Goal: Task Accomplishment & Management: Complete application form

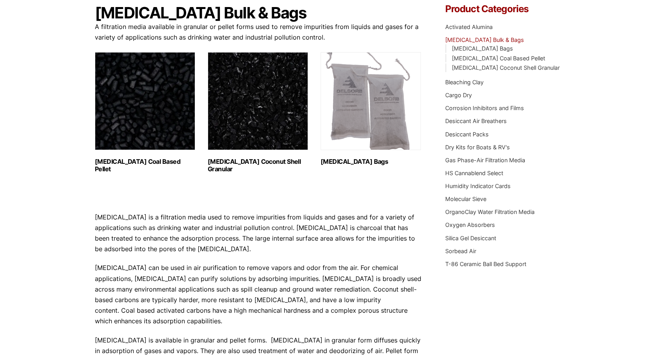
scroll to position [78, 0]
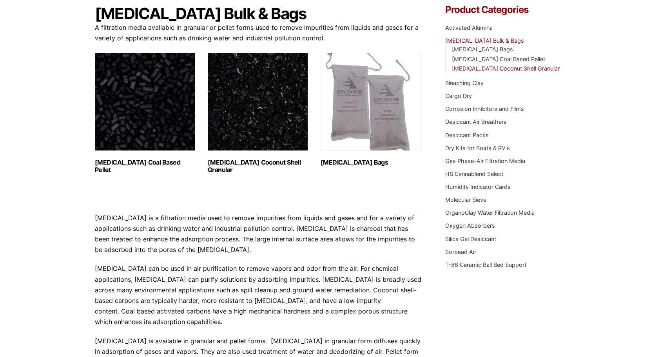
click at [487, 70] on link "Activated Carbon Coconut Shell Granular" at bounding box center [506, 68] width 108 height 7
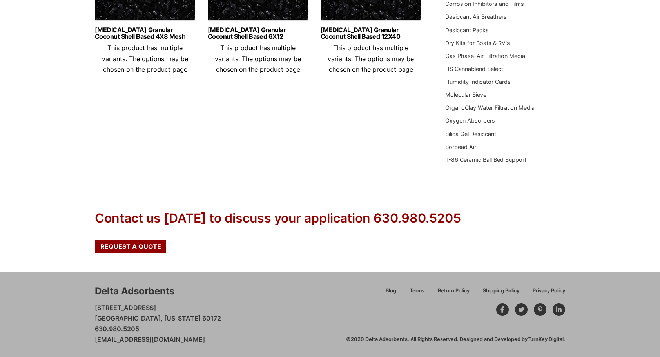
scroll to position [183, 0]
click at [114, 243] on span "Request a Quote" at bounding box center [130, 246] width 61 height 6
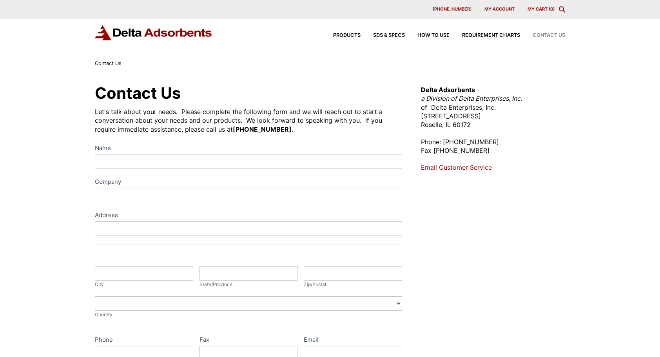
click at [118, 169] on div "Name Company Address Address Address Address City City State/Province State/Pro…" at bounding box center [248, 305] width 307 height 324
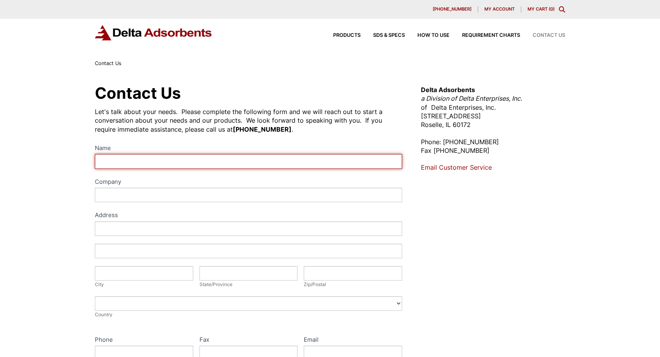
click at [119, 163] on input "Name" at bounding box center [248, 161] width 307 height 15
type input "Jonathan MacGregor"
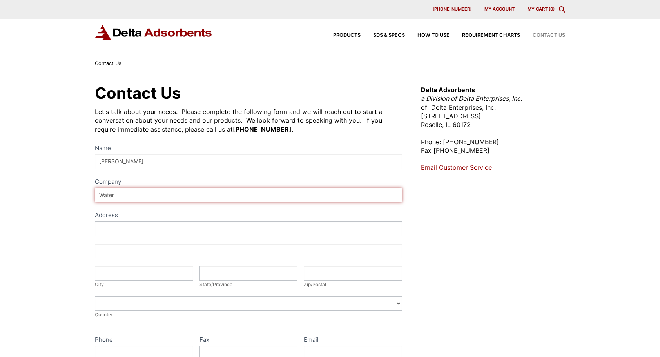
type input "Water Pure [US_STATE]"
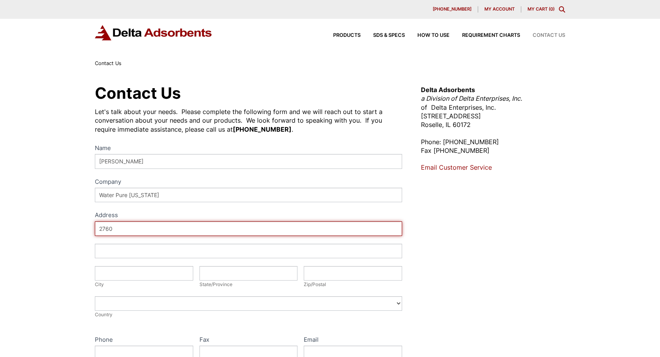
type input "2760 Autumn Breeze"
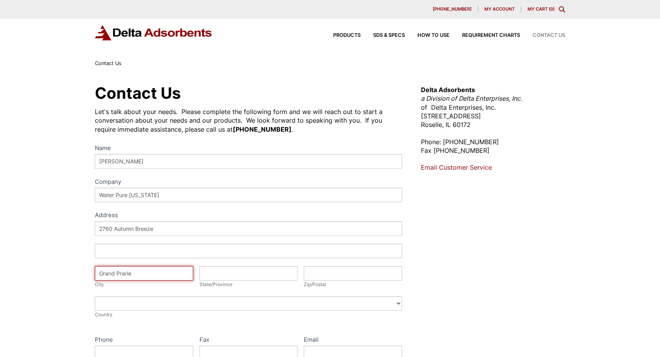
type input "Grand Prarie"
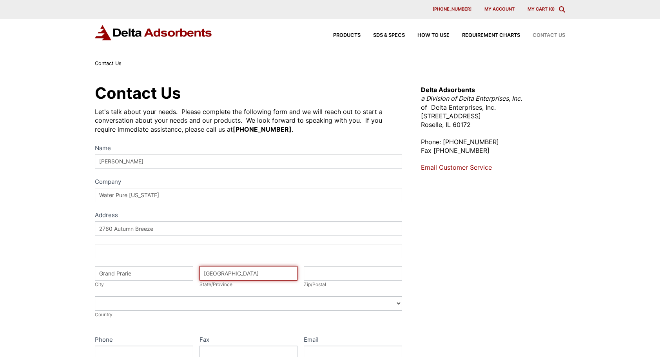
type input "[GEOGRAPHIC_DATA]"
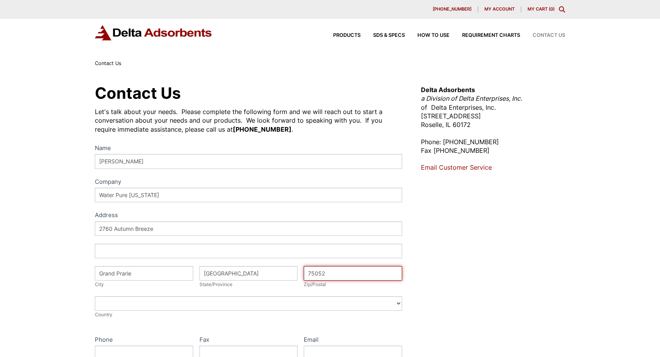
type input "75052"
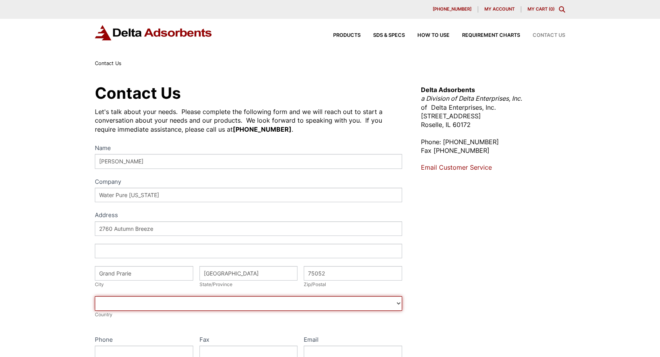
select select "[GEOGRAPHIC_DATA]"
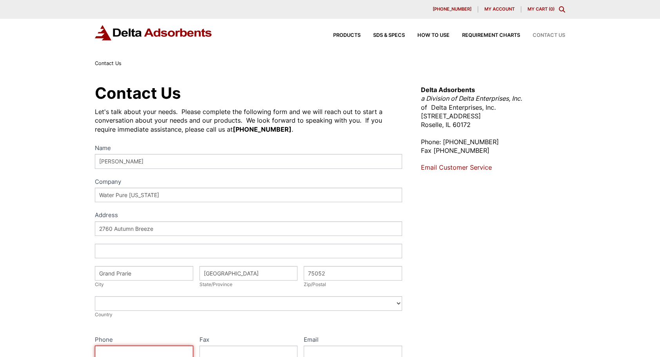
scroll to position [3, 0]
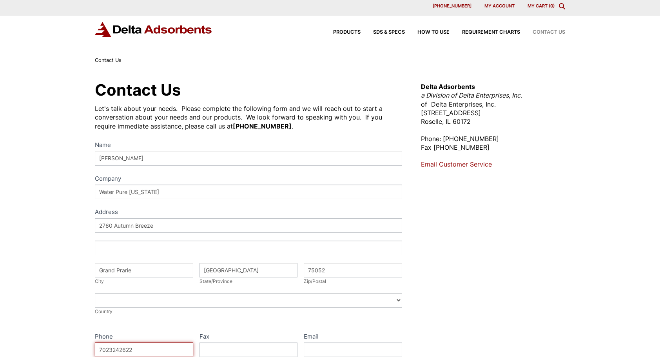
type input "7023242622"
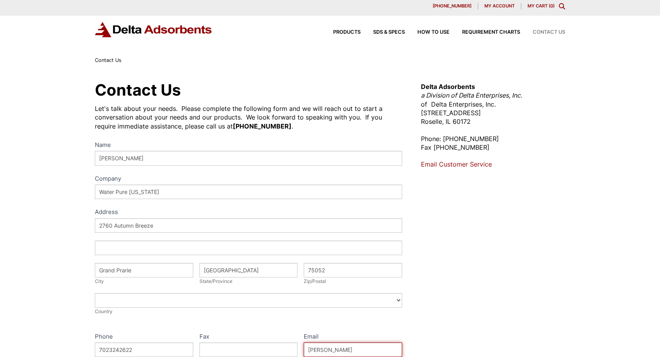
type input "jonathan@waterpuretexas.org"
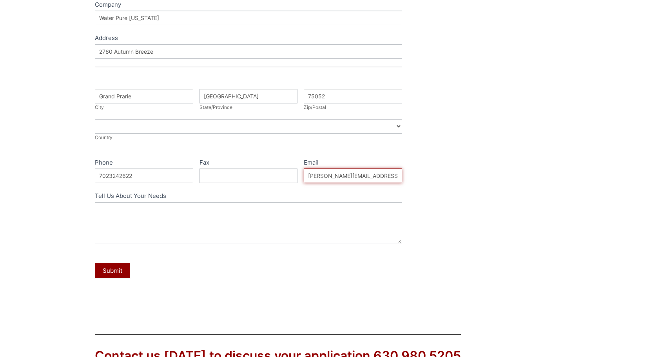
scroll to position [238, 0]
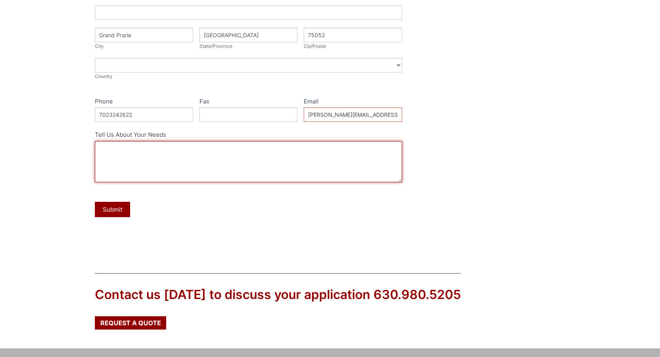
click at [156, 167] on textarea "Tell Us About Your Needs" at bounding box center [248, 161] width 307 height 41
type textarea "I am looking for medical grade granular activated and catalytic carbon in super…"
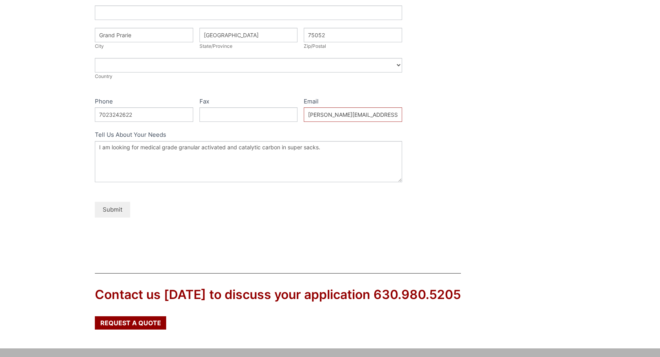
click at [105, 212] on button "Submit" at bounding box center [112, 209] width 35 height 15
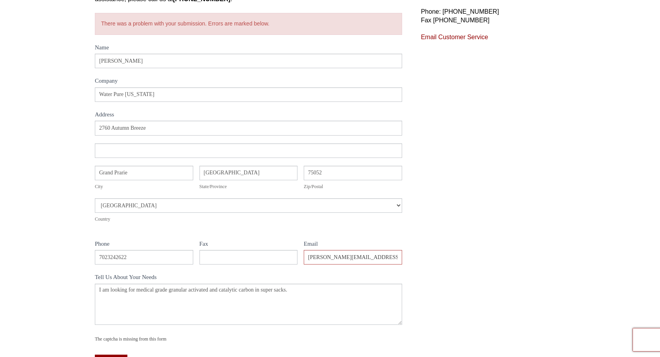
scroll to position [157, 0]
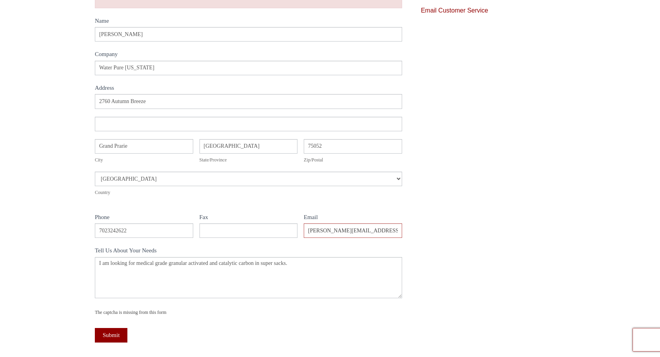
drag, startPoint x: 147, startPoint y: 239, endPoint x: 91, endPoint y: 225, distance: 58.7
click at [91, 225] on div "Contact Us Let's talk about your needs. Please complete the following form and …" at bounding box center [329, 149] width 489 height 446
drag, startPoint x: 91, startPoint y: 225, endPoint x: 138, endPoint y: 226, distance: 47.5
click at [138, 226] on input "7023242622" at bounding box center [144, 230] width 98 height 15
click at [135, 201] on div "Address 2760 Autumn Breeze Address City Grand Prarie City State/Province TX Sta…" at bounding box center [248, 149] width 307 height 110
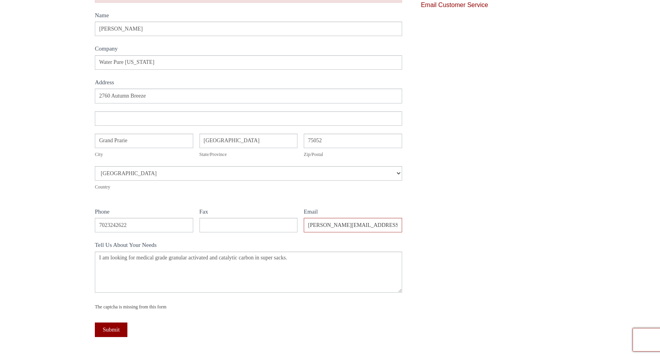
scroll to position [0, 0]
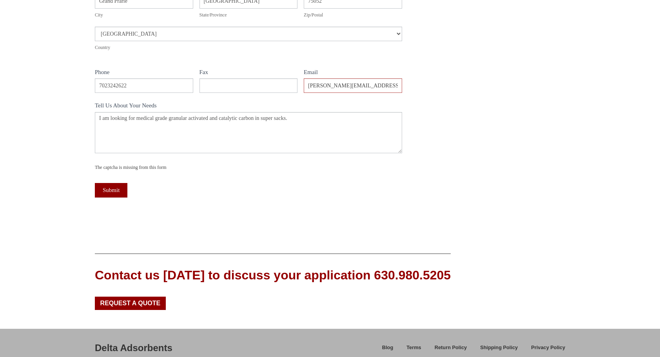
scroll to position [358, 0]
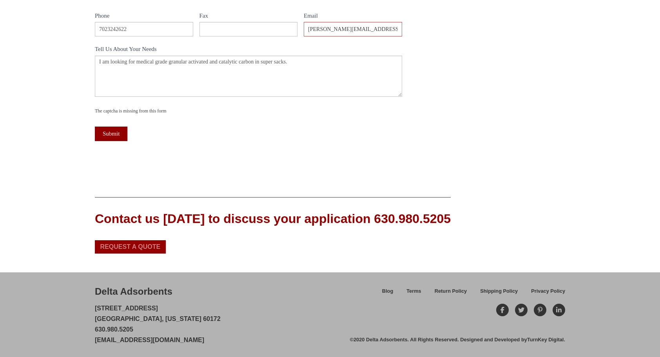
click at [117, 245] on span "Request a Quote" at bounding box center [130, 247] width 60 height 6
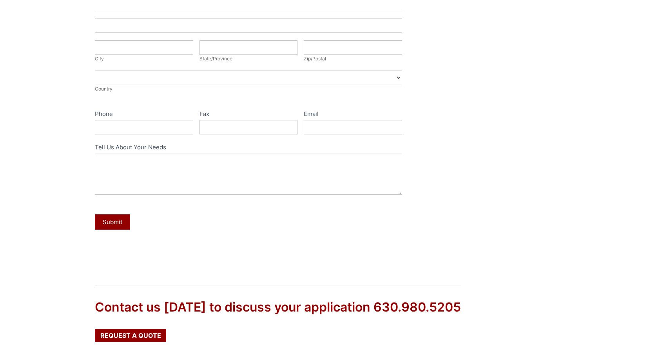
scroll to position [314, 0]
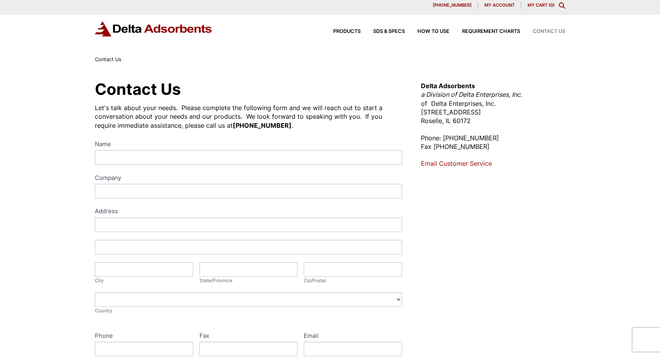
scroll to position [0, 0]
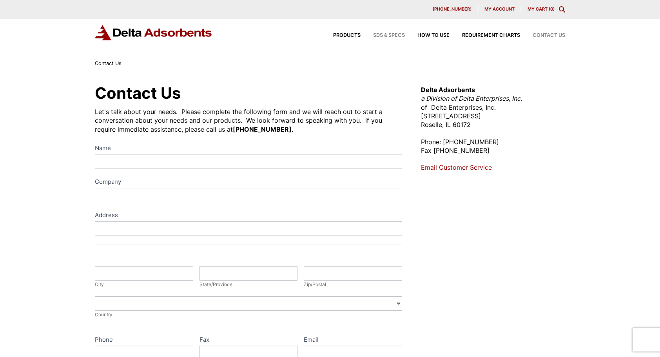
click at [382, 37] on span "SDS & SPECS" at bounding box center [389, 35] width 32 height 5
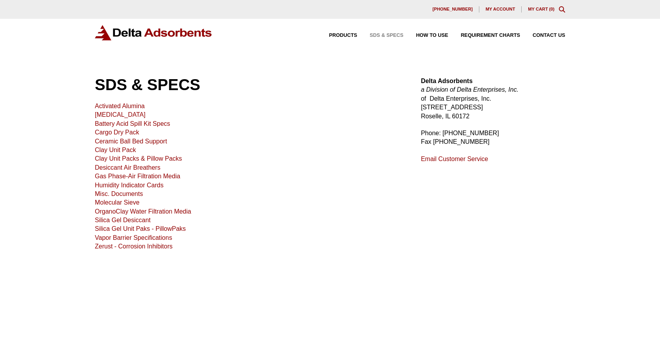
click at [116, 117] on link "[MEDICAL_DATA]" at bounding box center [120, 114] width 51 height 7
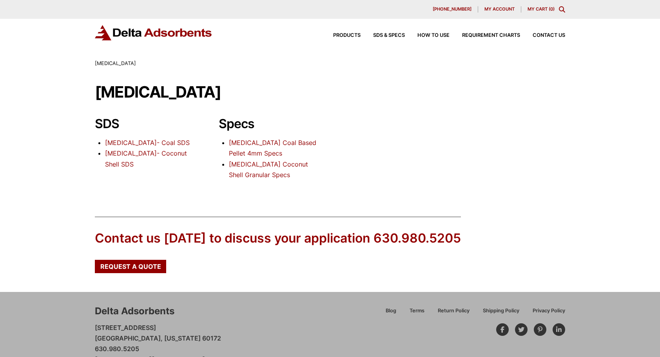
click at [249, 176] on link "Activated Carbon Coconut Shell Granular Specs" at bounding box center [268, 169] width 79 height 18
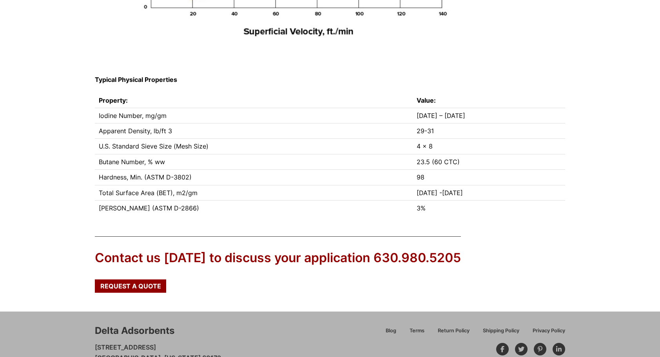
scroll to position [439, 0]
click at [128, 293] on div "Contact us today to discuss your application 630.980.5205 Request a Quote" at bounding box center [330, 268] width 660 height 88
click at [127, 289] on span "Request a Quote" at bounding box center [130, 286] width 61 height 6
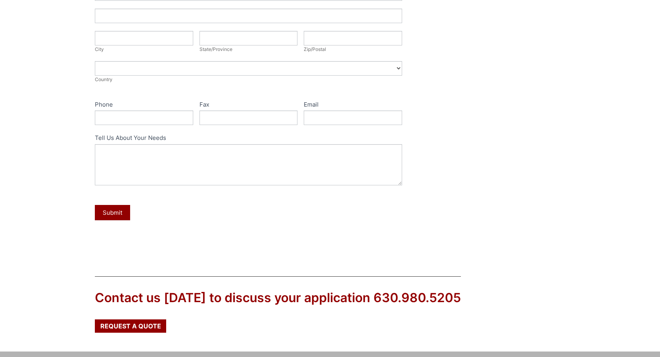
scroll to position [274, 0]
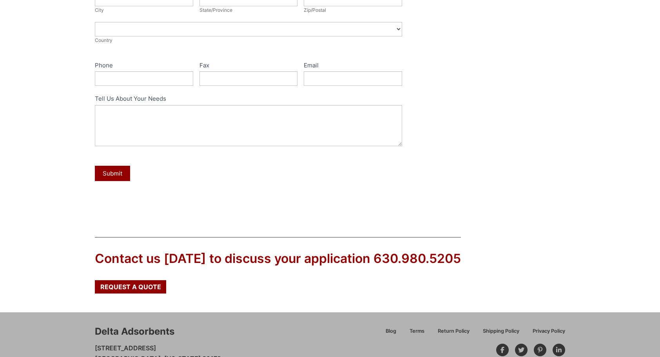
click at [222, 167] on div "Submit" at bounding box center [248, 173] width 307 height 23
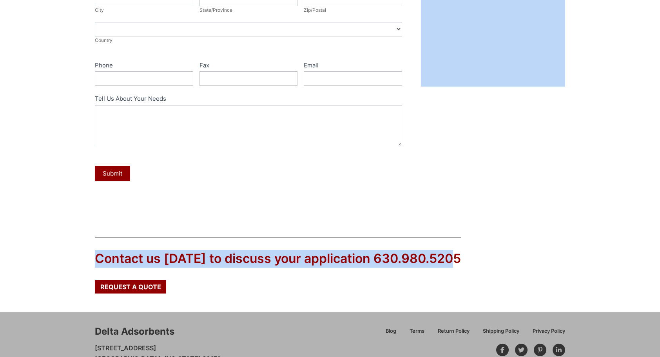
drag, startPoint x: 199, startPoint y: 181, endPoint x: 565, endPoint y: 255, distance: 373.5
click at [565, 255] on div "Our website has detected that you are using an outdated browser that will preve…" at bounding box center [330, 62] width 660 height 672
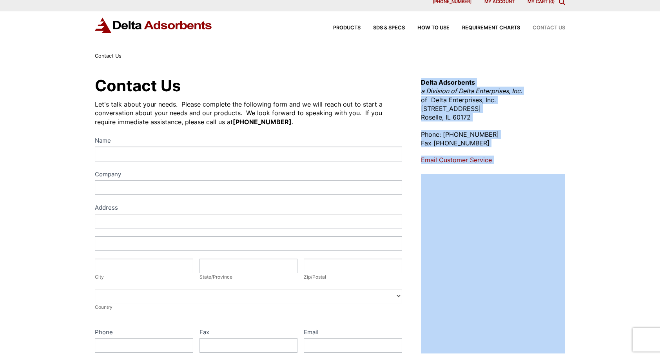
scroll to position [0, 0]
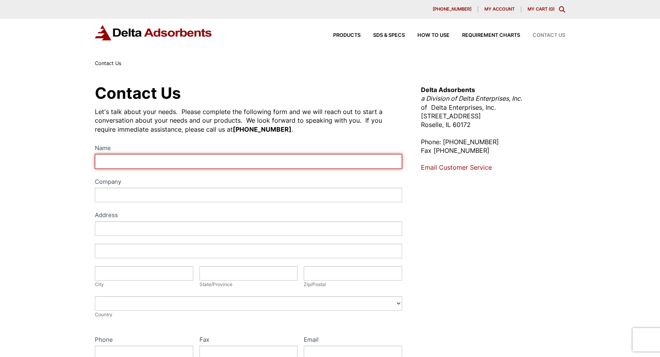
click at [143, 164] on input "Name" at bounding box center [248, 161] width 307 height 15
type input "Jonathan MacGregor"
type input "Water Pure Texas"
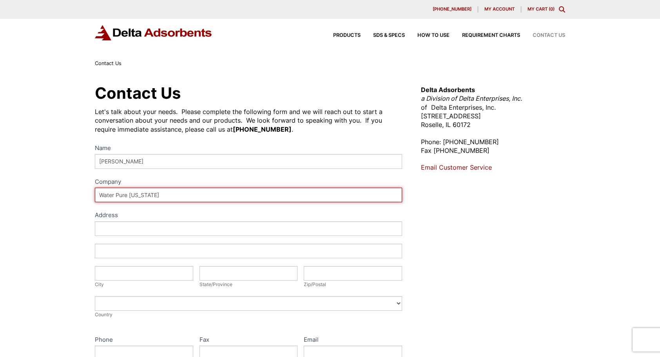
type input "2760 Autumn Breeze"
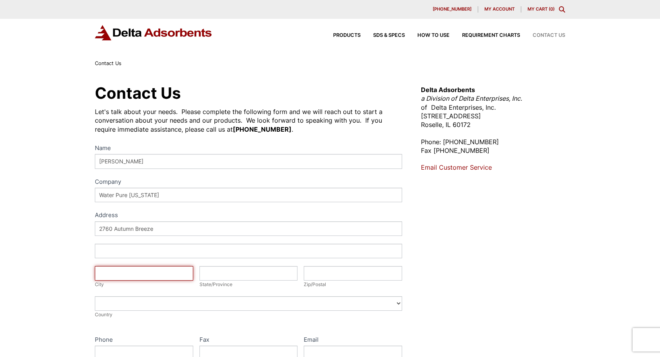
type input "Grand Prarie"
type input "TX"
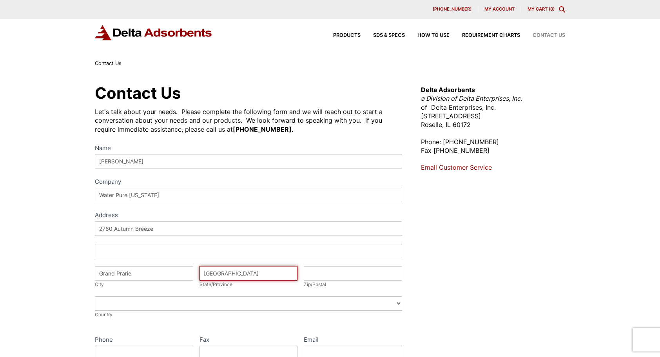
type input "75052"
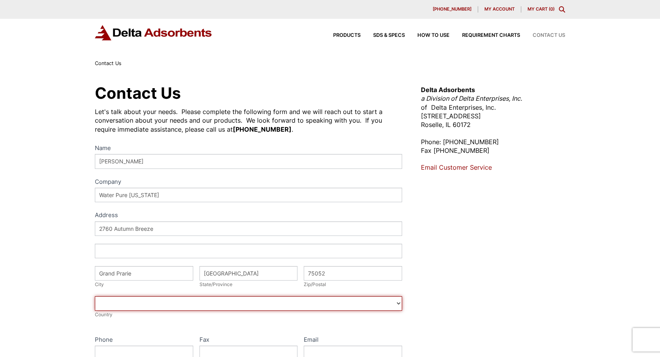
select select "United States"
type input "7023242622"
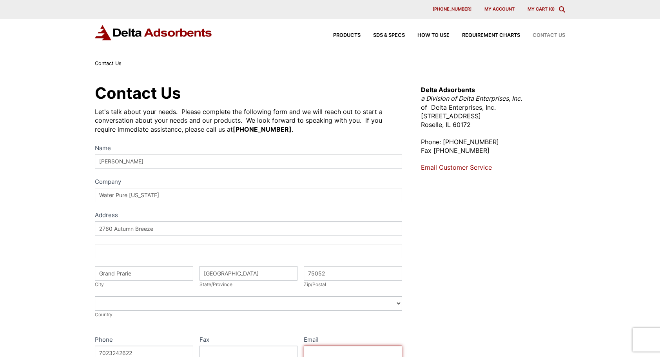
type input "jonathan@waterpuretexas.org"
click at [41, 192] on div "Contact Us Let's talk about your needs. Please complete the following form and …" at bounding box center [330, 283] width 660 height 431
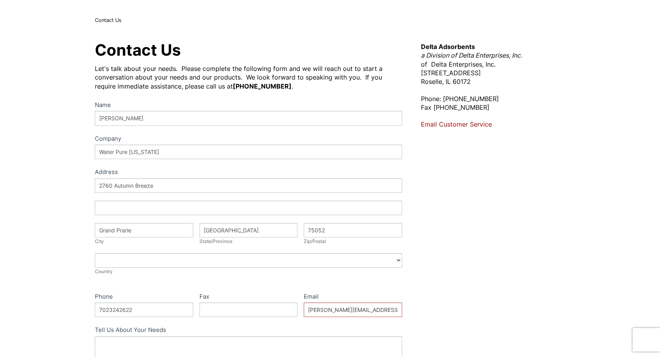
scroll to position [118, 0]
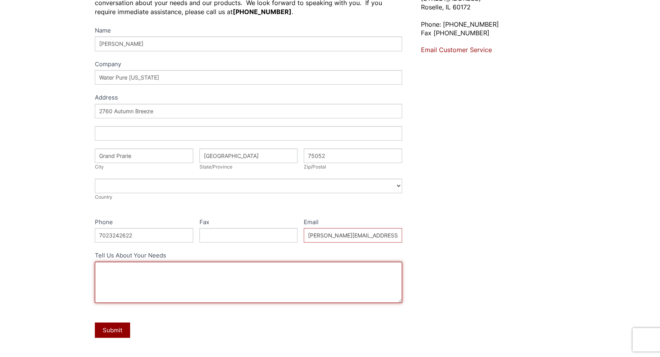
click at [148, 283] on textarea "Tell Us About Your Needs" at bounding box center [248, 282] width 307 height 41
type textarea "I am looking for medical grade granular activated and catalytic carbon in super…"
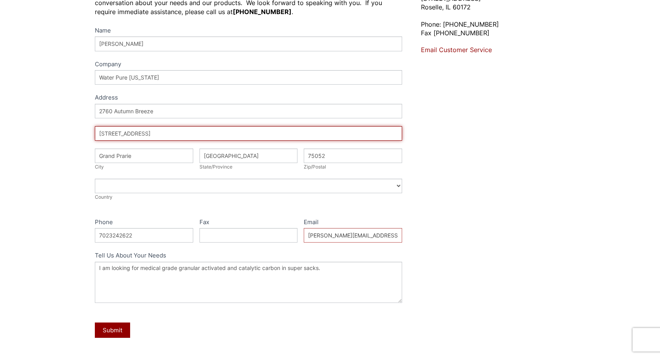
drag, startPoint x: 178, startPoint y: 132, endPoint x: -2, endPoint y: 136, distance: 179.6
click at [0, 136] on html "Our website has detected that you are using an outdated browser that will preve…" at bounding box center [330, 218] width 660 height 672
type input "2"
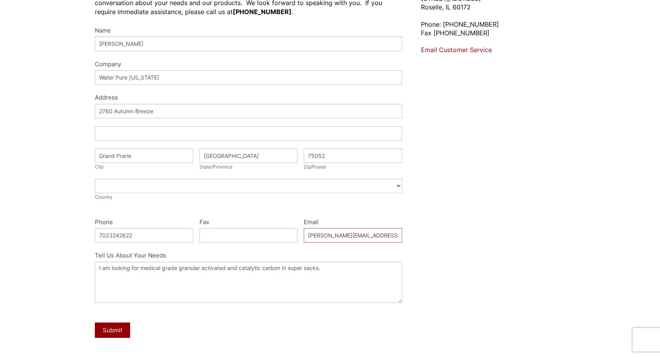
click at [42, 175] on div "Contact Us Let's talk about your needs. Please complete the following form and …" at bounding box center [330, 165] width 660 height 431
click at [120, 330] on button "Submit" at bounding box center [112, 330] width 35 height 15
